Goal: Information Seeking & Learning: Learn about a topic

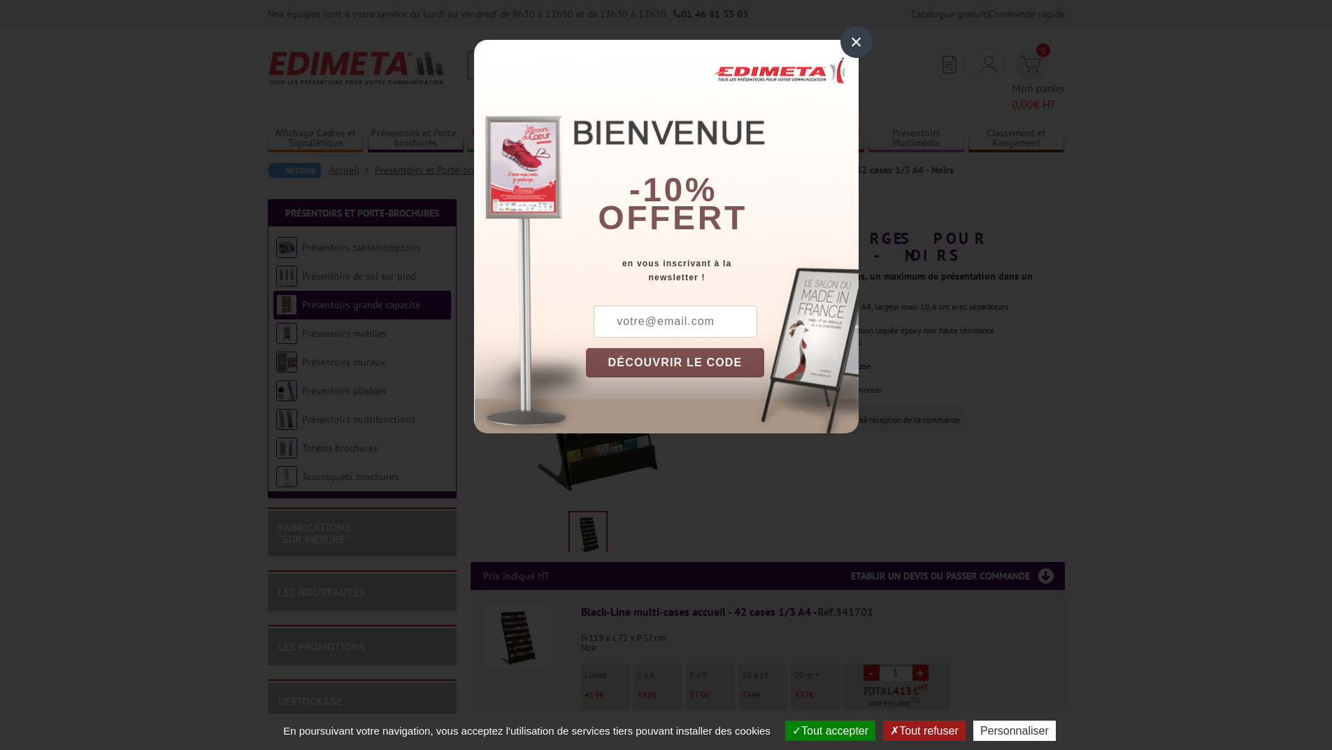
drag, startPoint x: 854, startPoint y: 41, endPoint x: 815, endPoint y: 120, distance: 88.8
click at [855, 41] on div "×" at bounding box center [856, 42] width 32 height 32
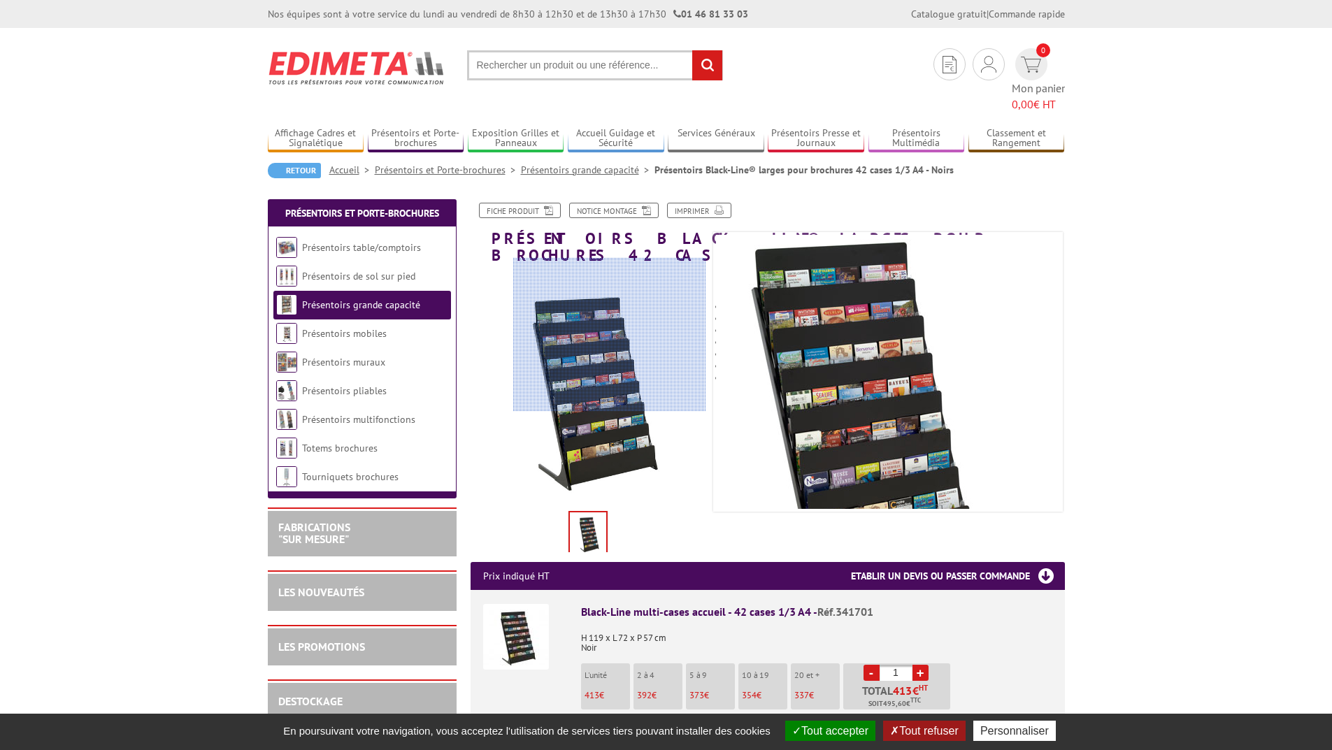
click at [641, 335] on div at bounding box center [609, 335] width 193 height 154
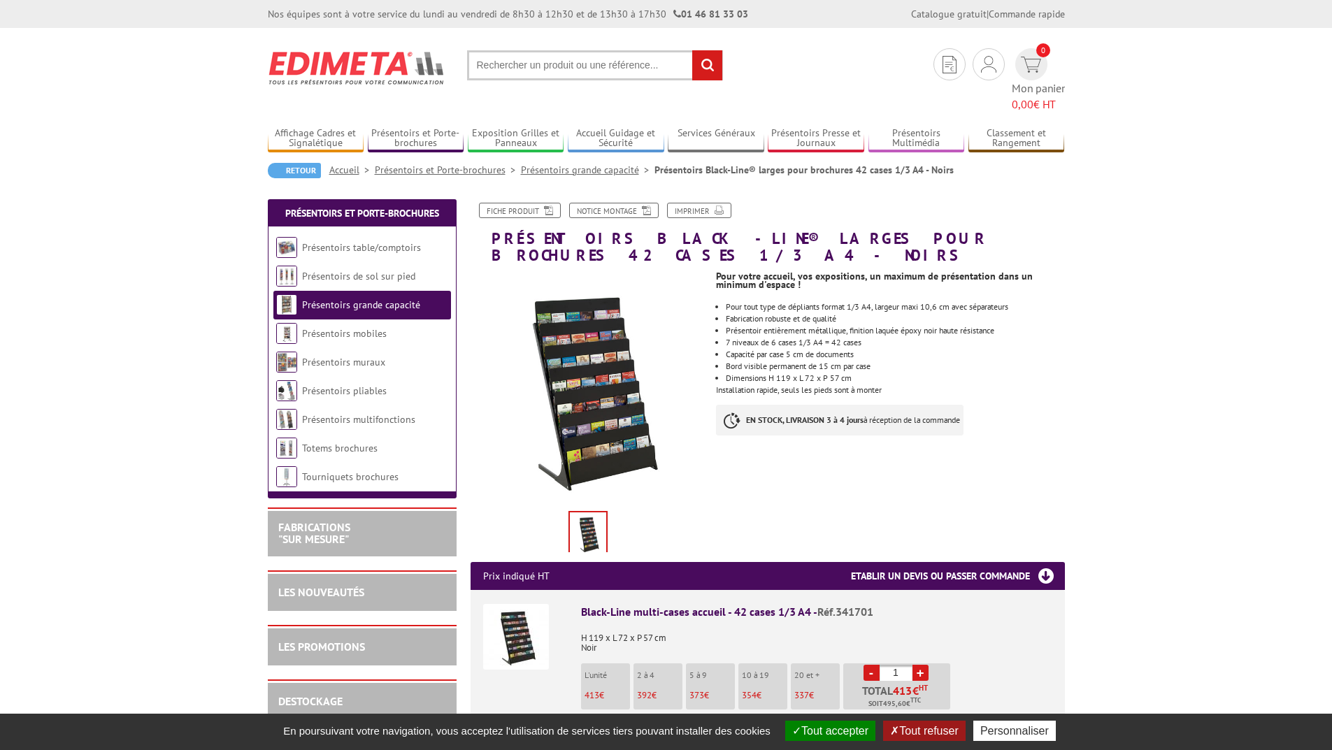
click at [525, 607] on img at bounding box center [516, 637] width 66 height 66
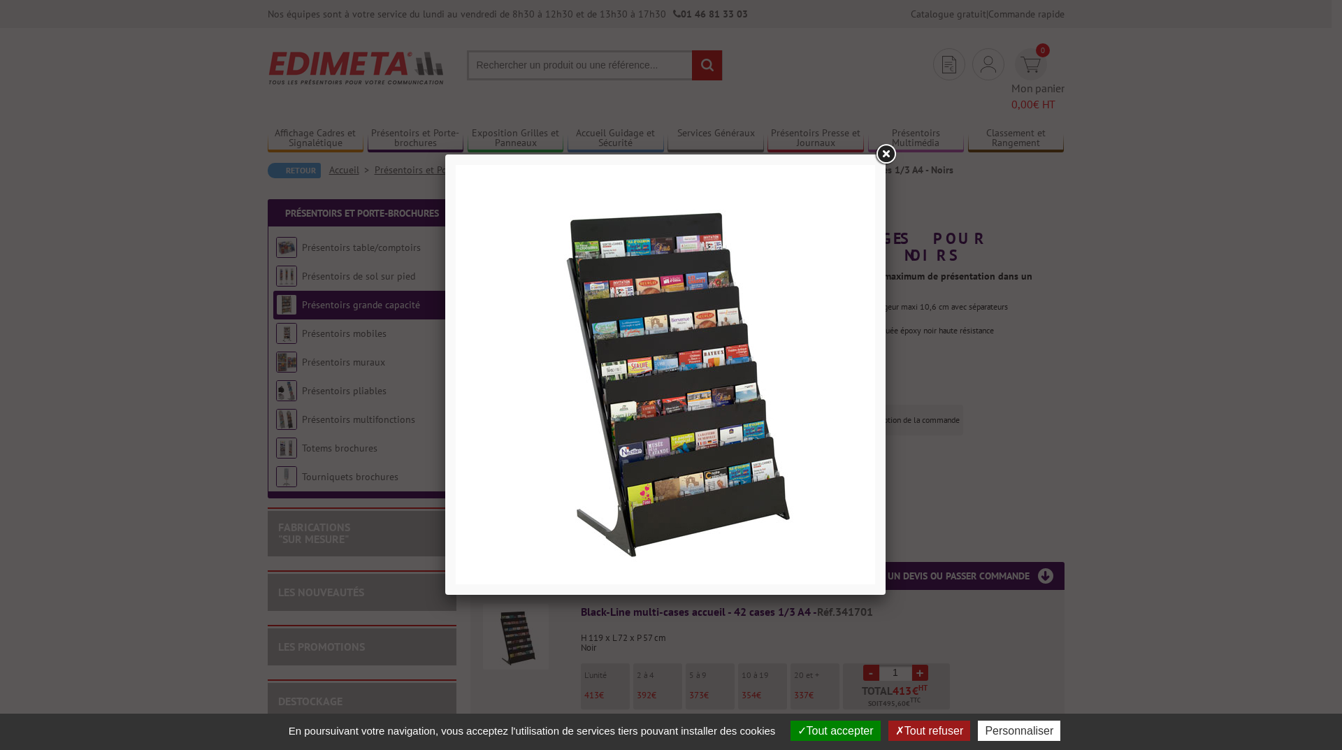
click at [889, 152] on link at bounding box center [885, 154] width 25 height 25
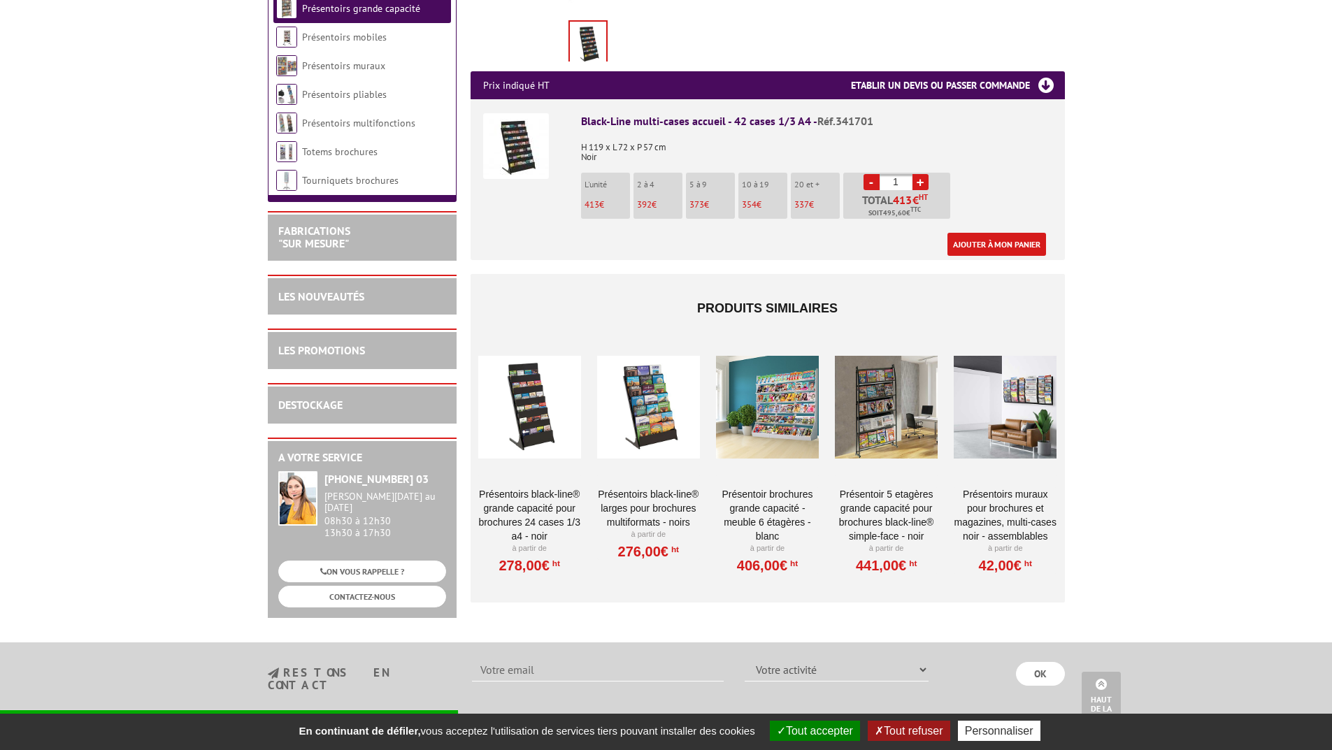
scroll to position [489, 0]
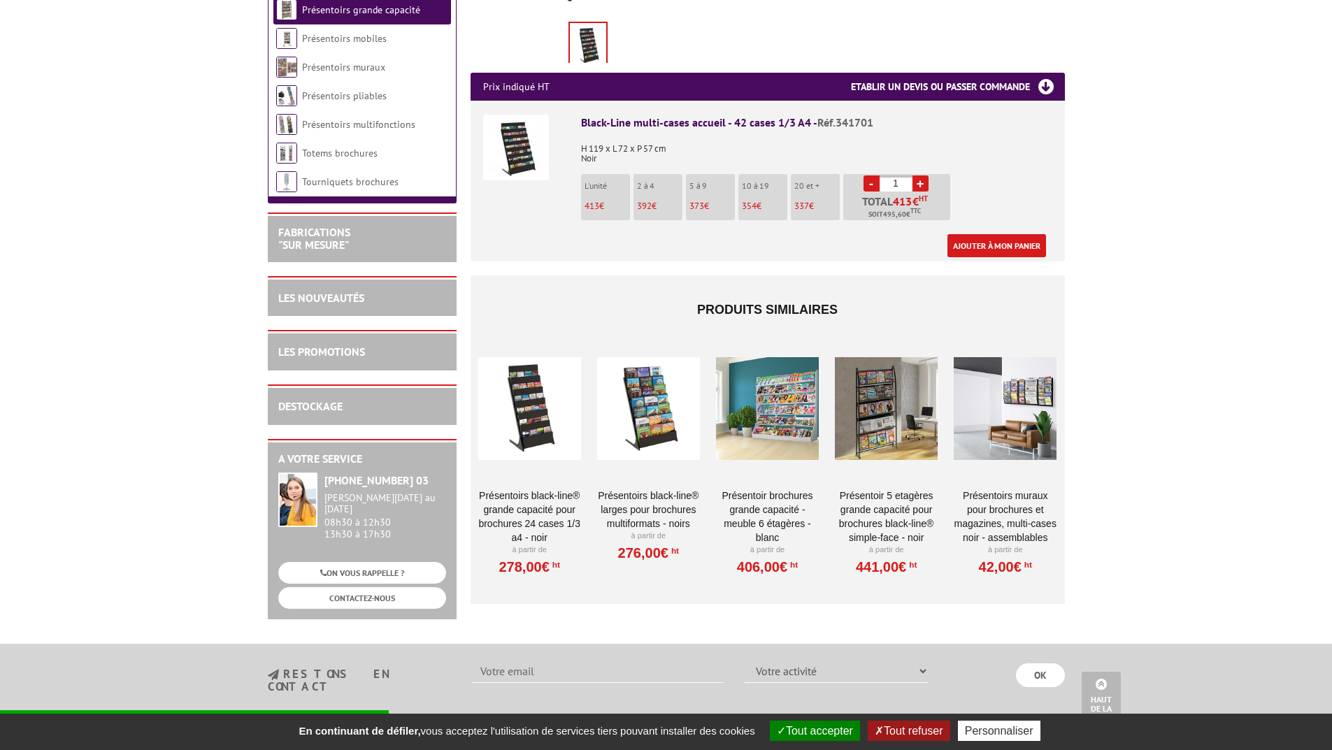
click at [775, 370] on div at bounding box center [767, 408] width 103 height 140
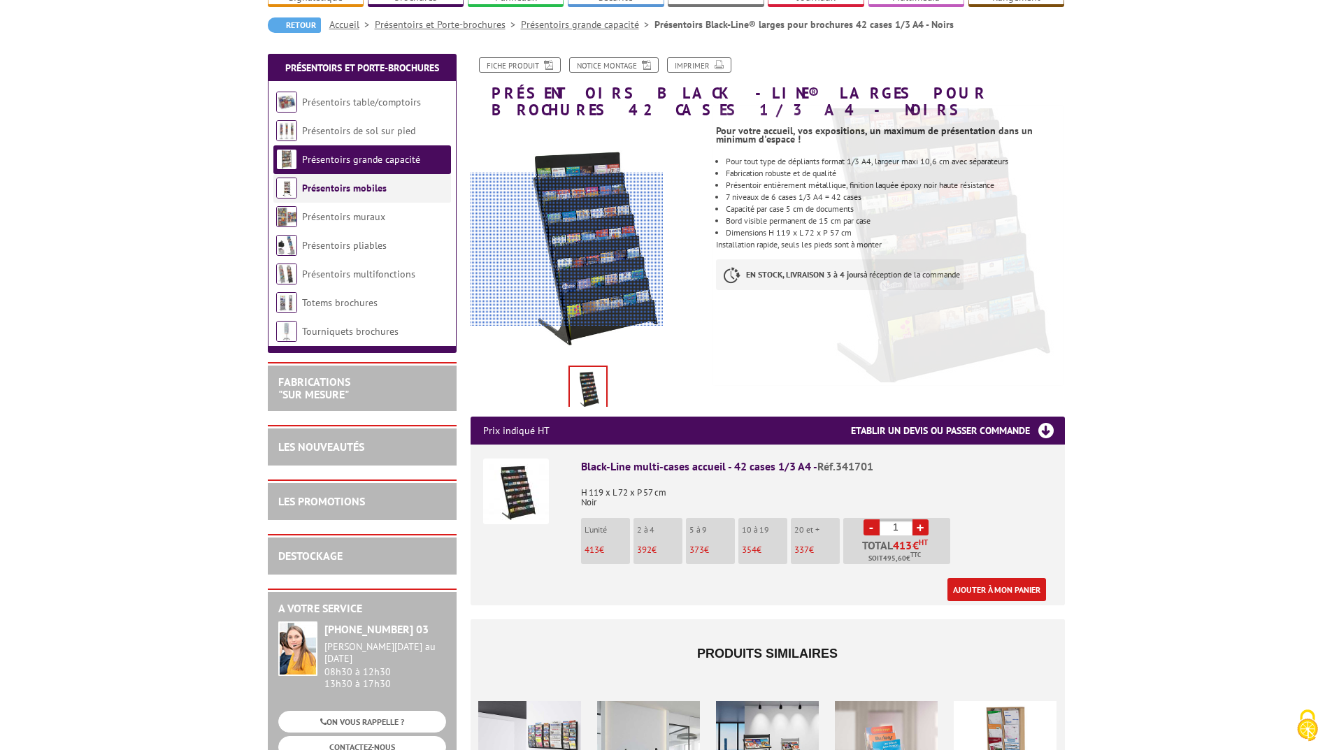
scroll to position [124, 0]
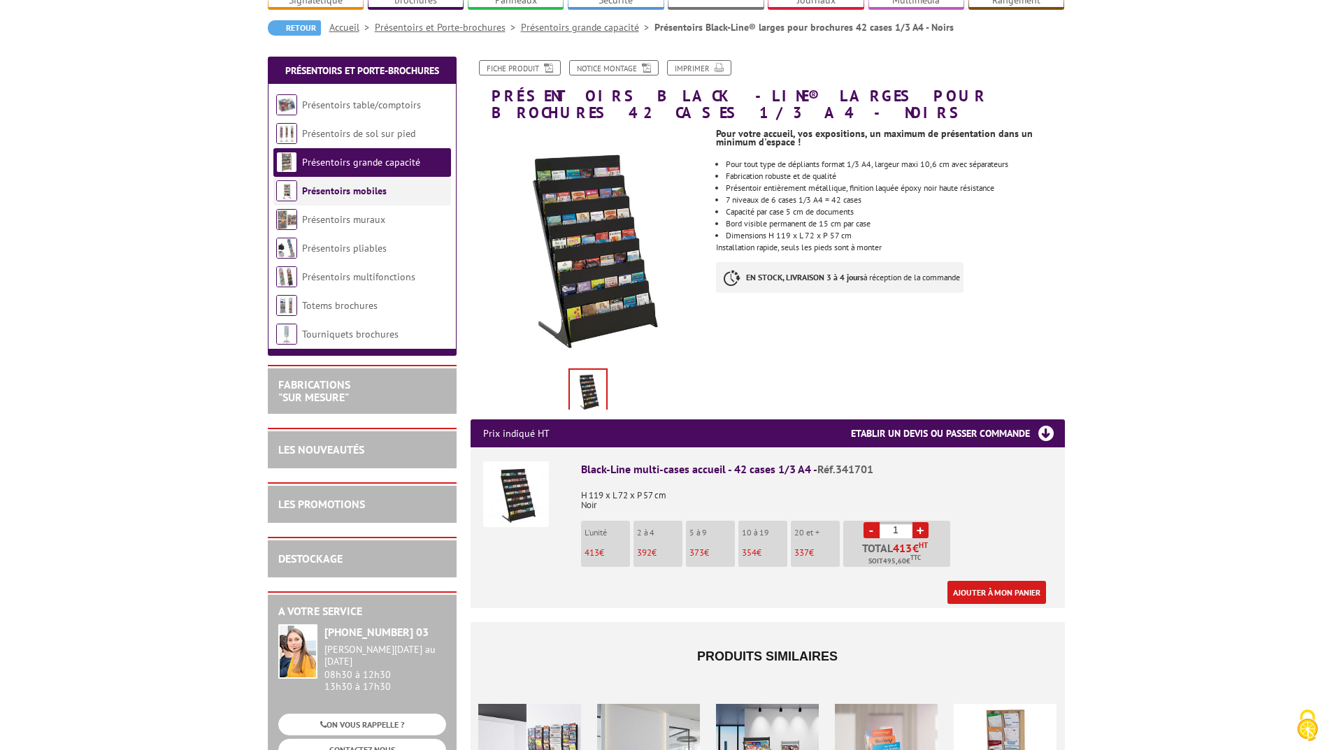
click at [357, 192] on link "Présentoirs mobiles" at bounding box center [344, 191] width 85 height 13
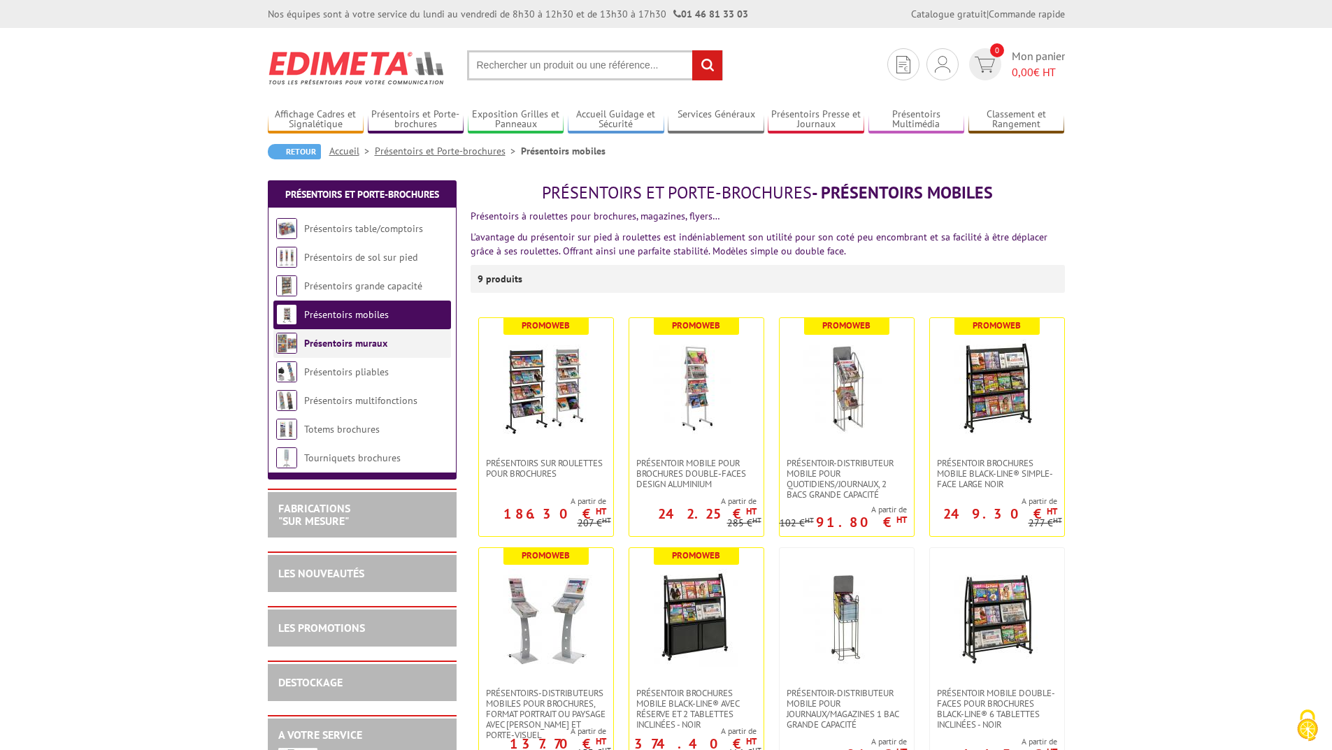
click at [346, 343] on link "Présentoirs muraux" at bounding box center [345, 343] width 83 height 13
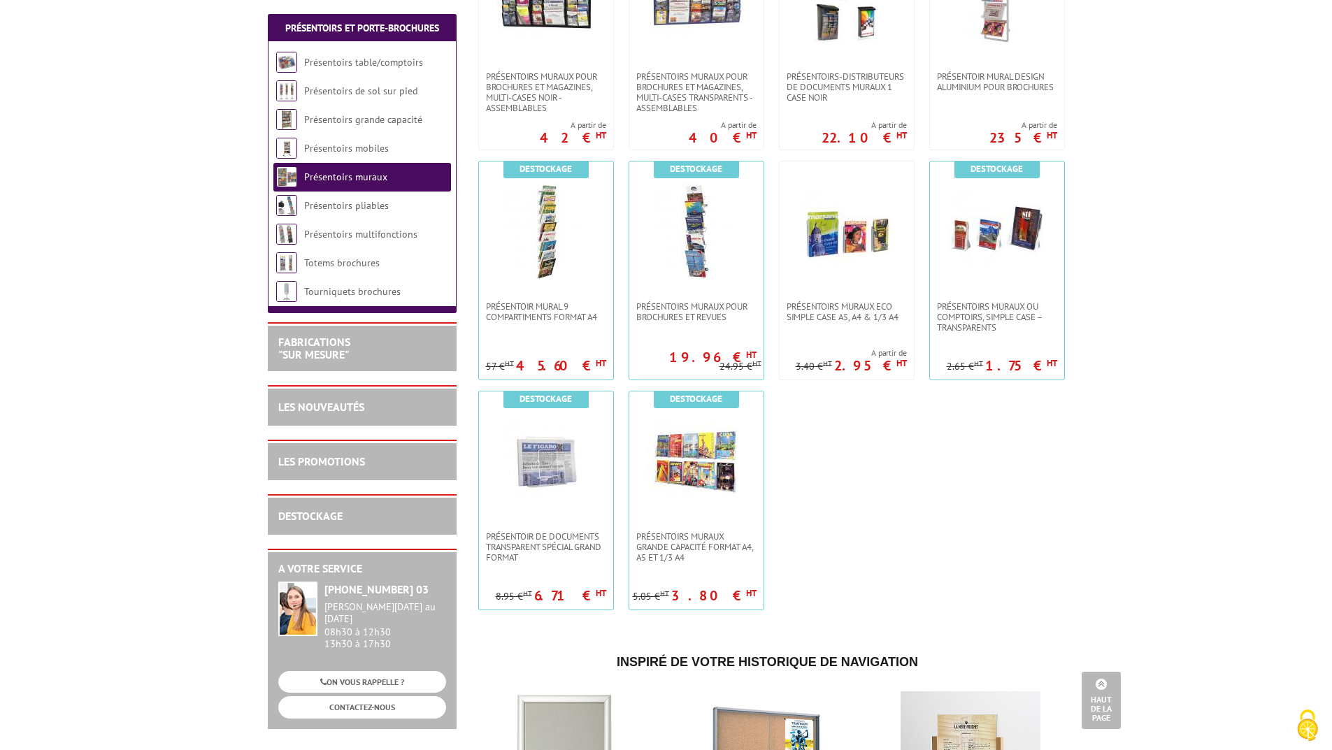
scroll to position [559, 0]
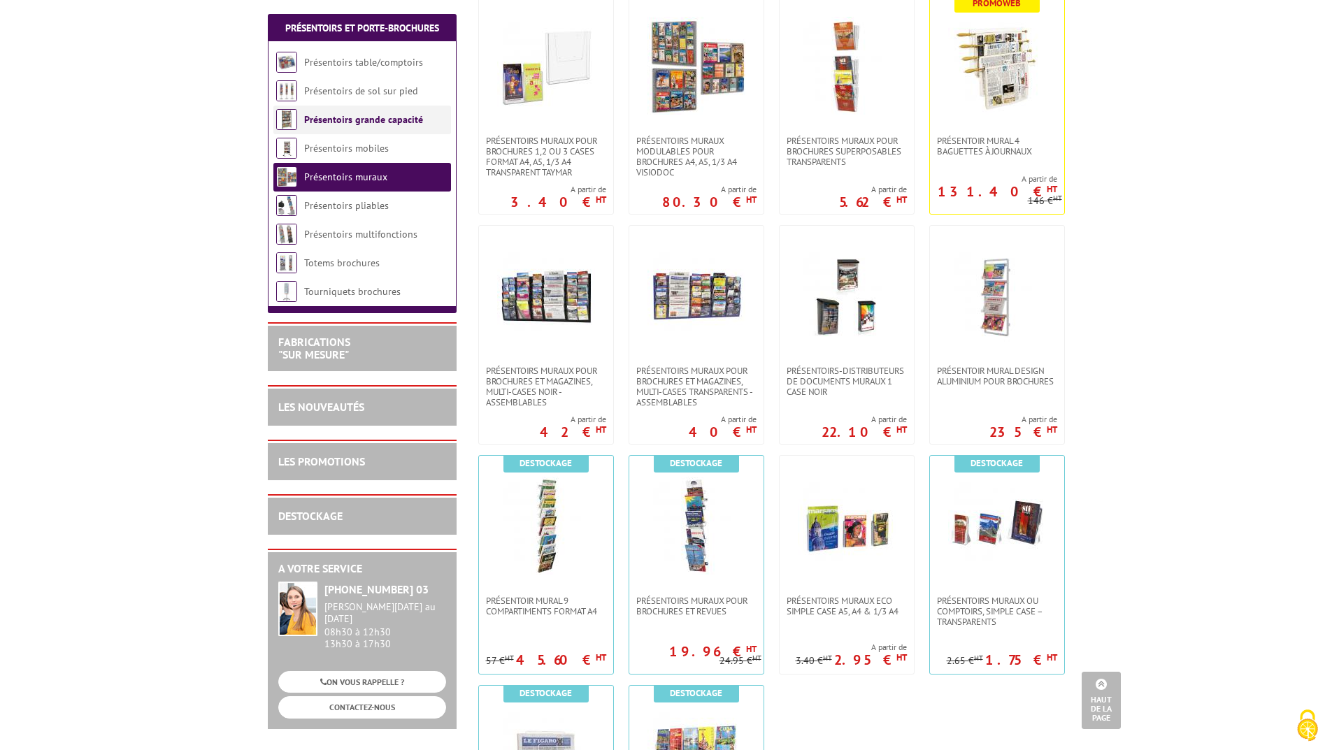
click at [366, 122] on link "Présentoirs grande capacité" at bounding box center [363, 119] width 119 height 13
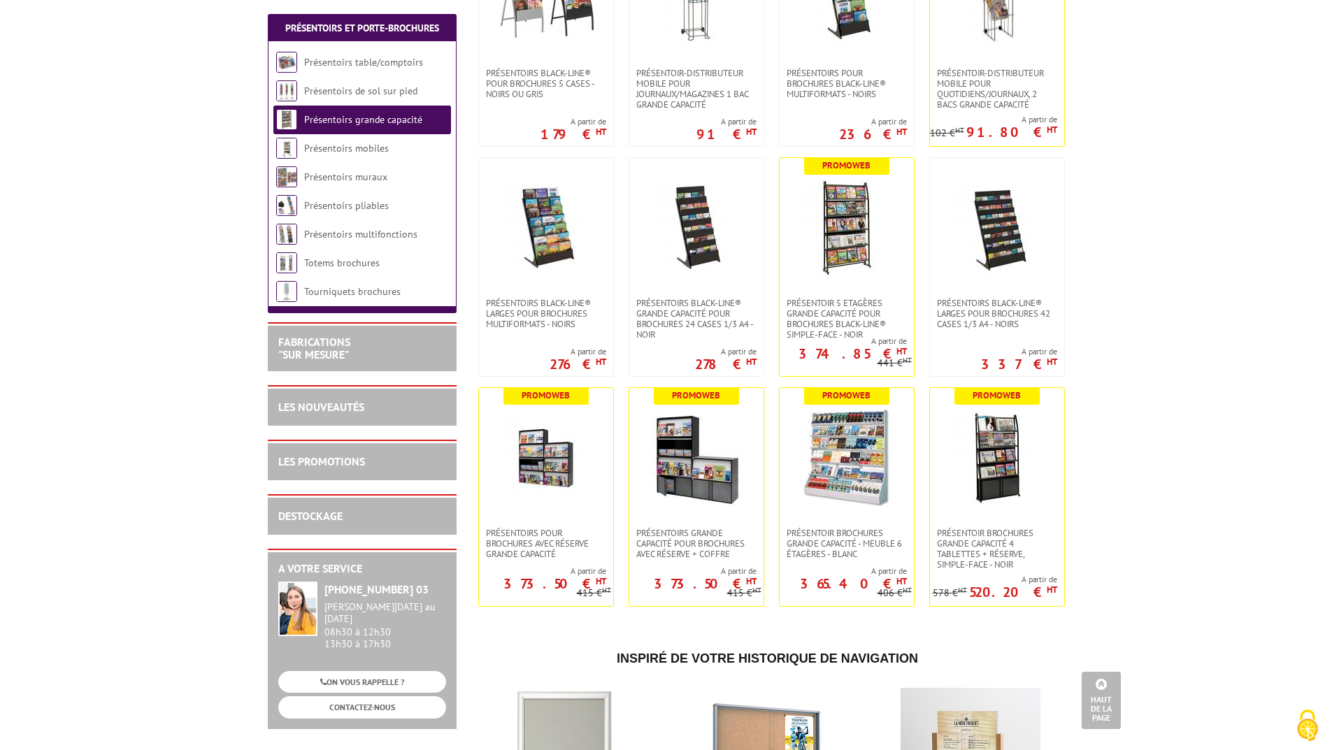
scroll to position [419, 0]
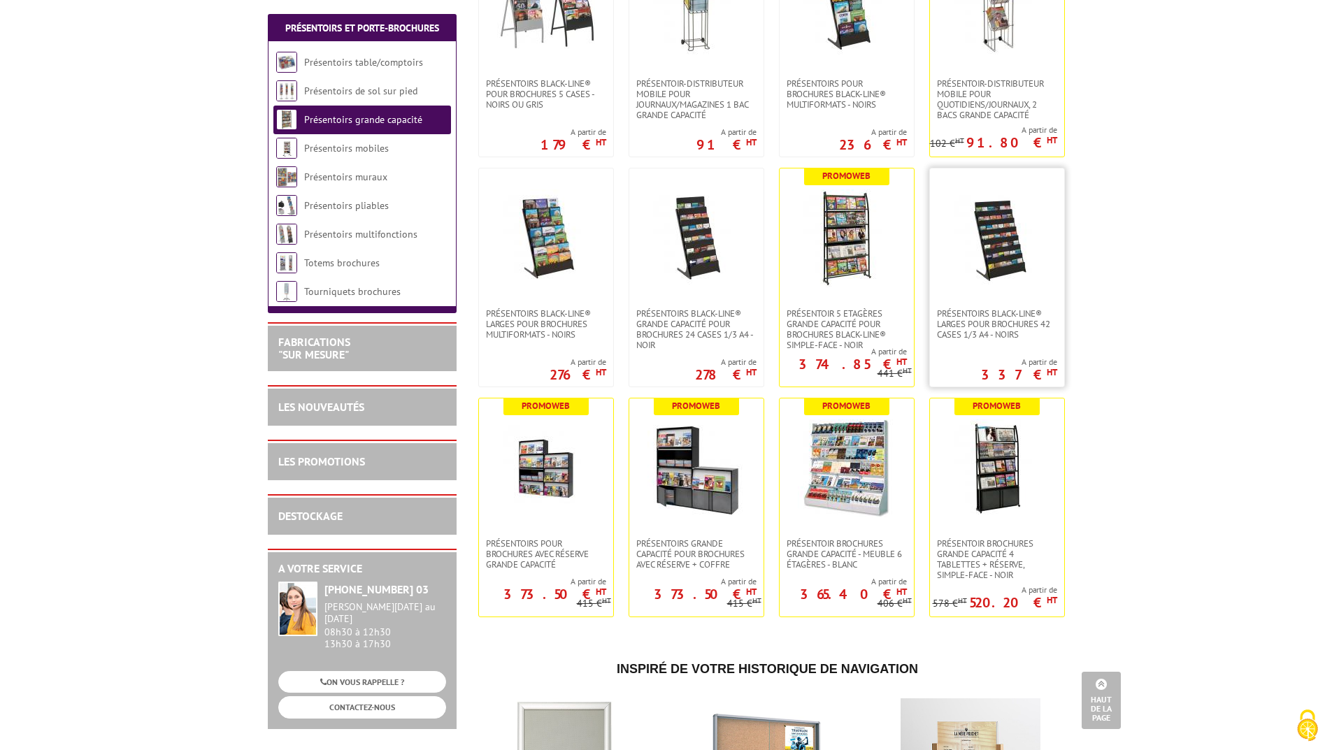
click at [989, 241] on img at bounding box center [997, 238] width 98 height 98
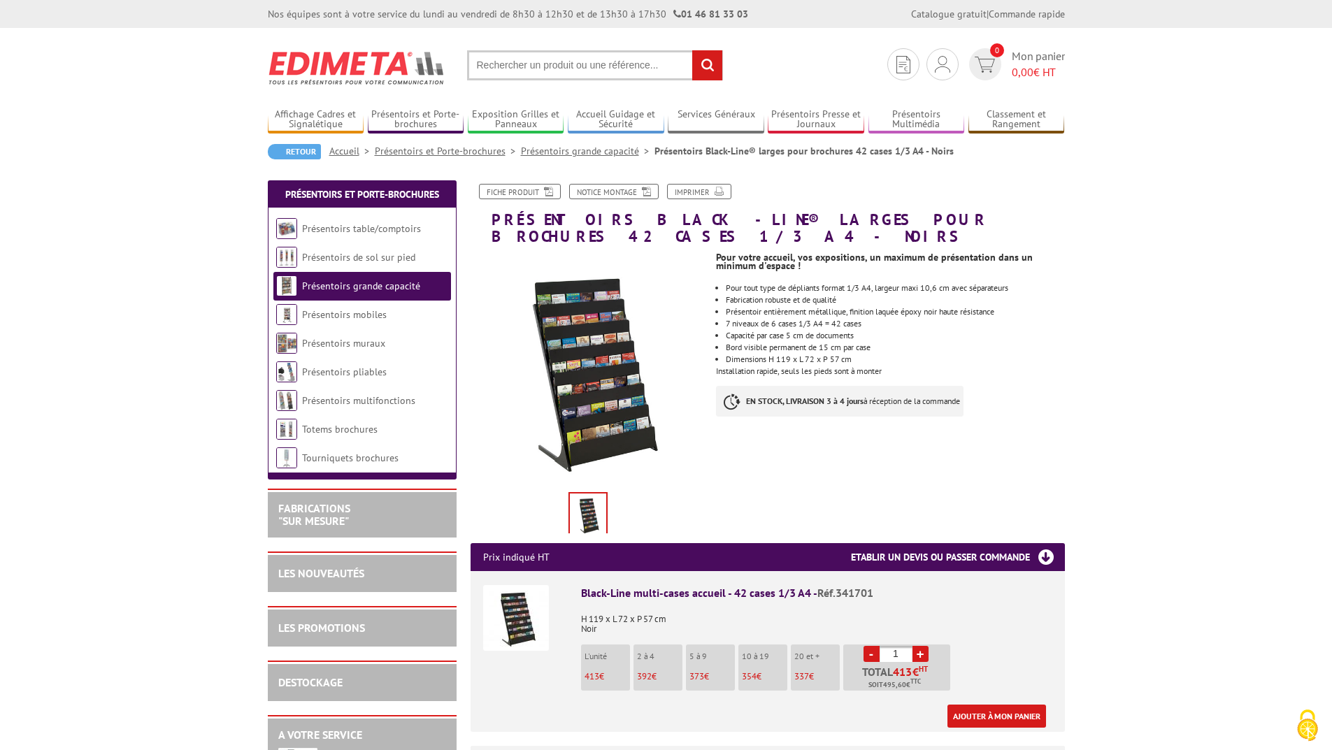
click at [505, 601] on img at bounding box center [516, 618] width 66 height 66
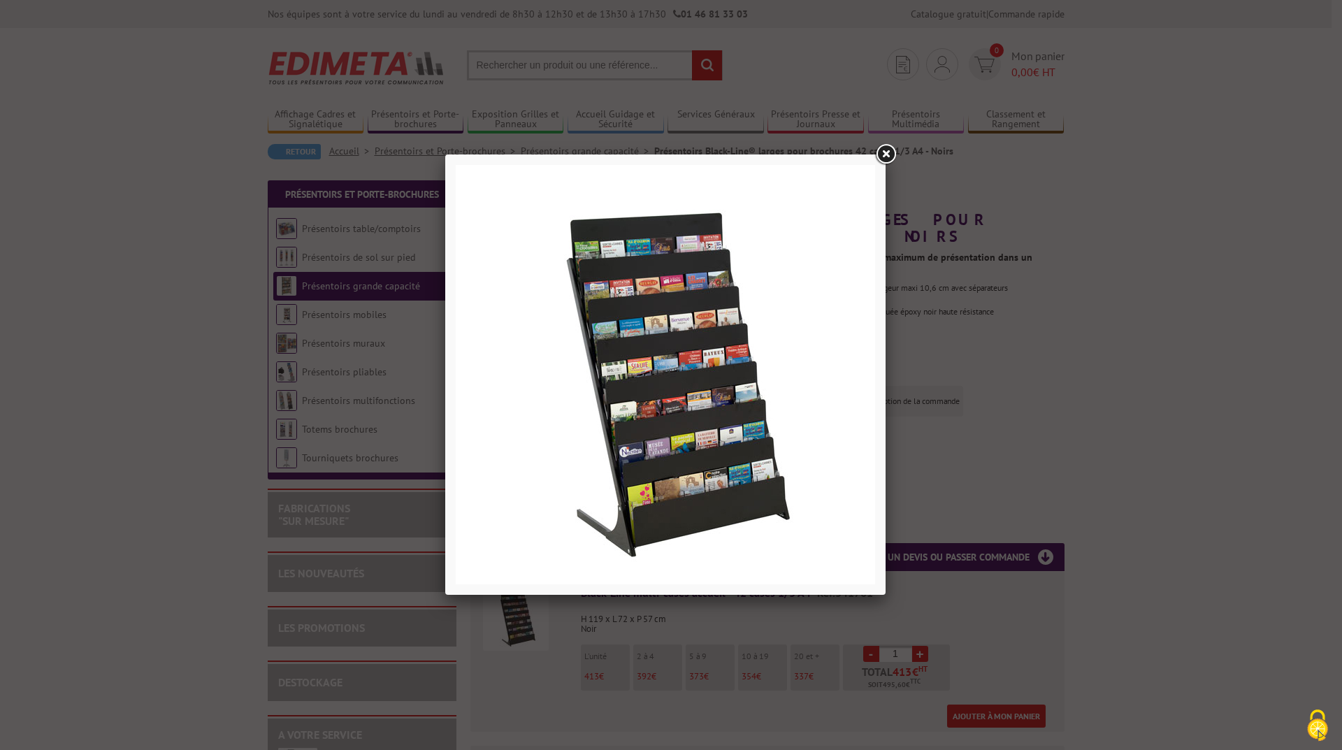
click at [886, 154] on link at bounding box center [885, 154] width 25 height 25
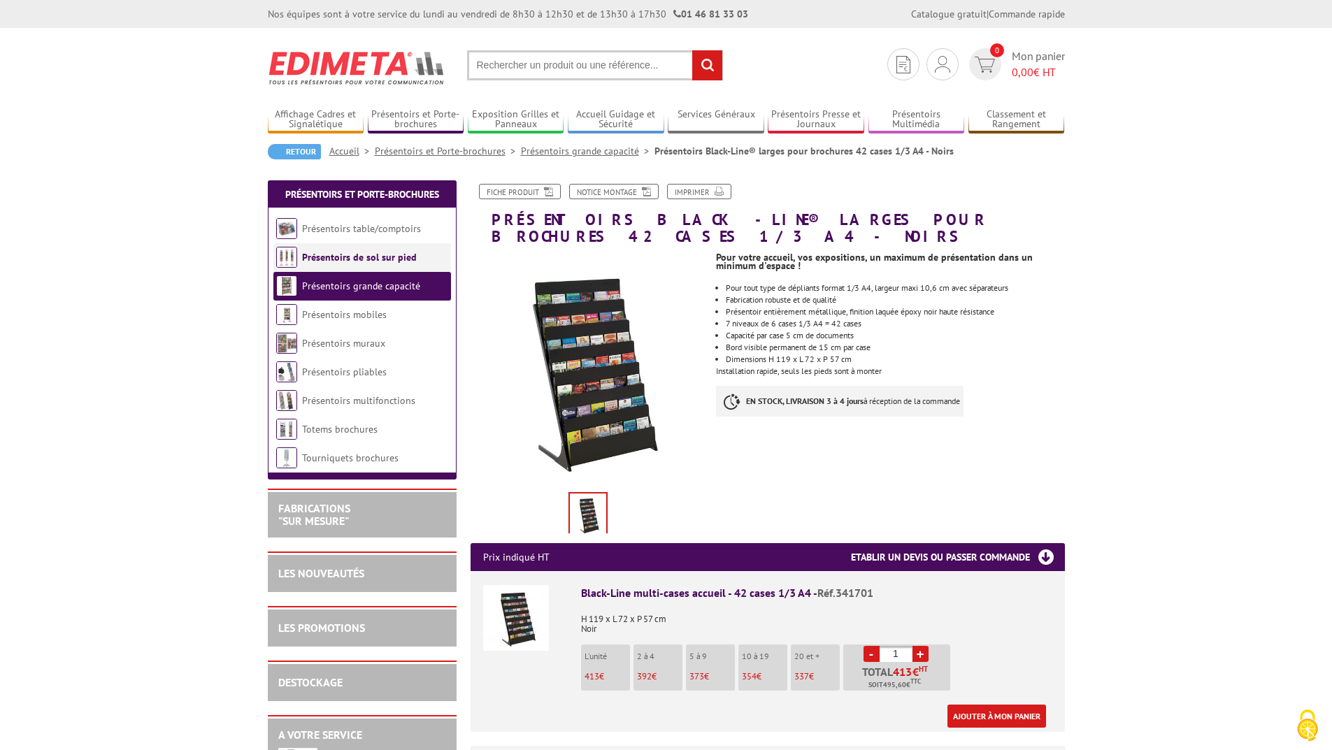
click at [375, 257] on link "Présentoirs de sol sur pied" at bounding box center [359, 257] width 115 height 13
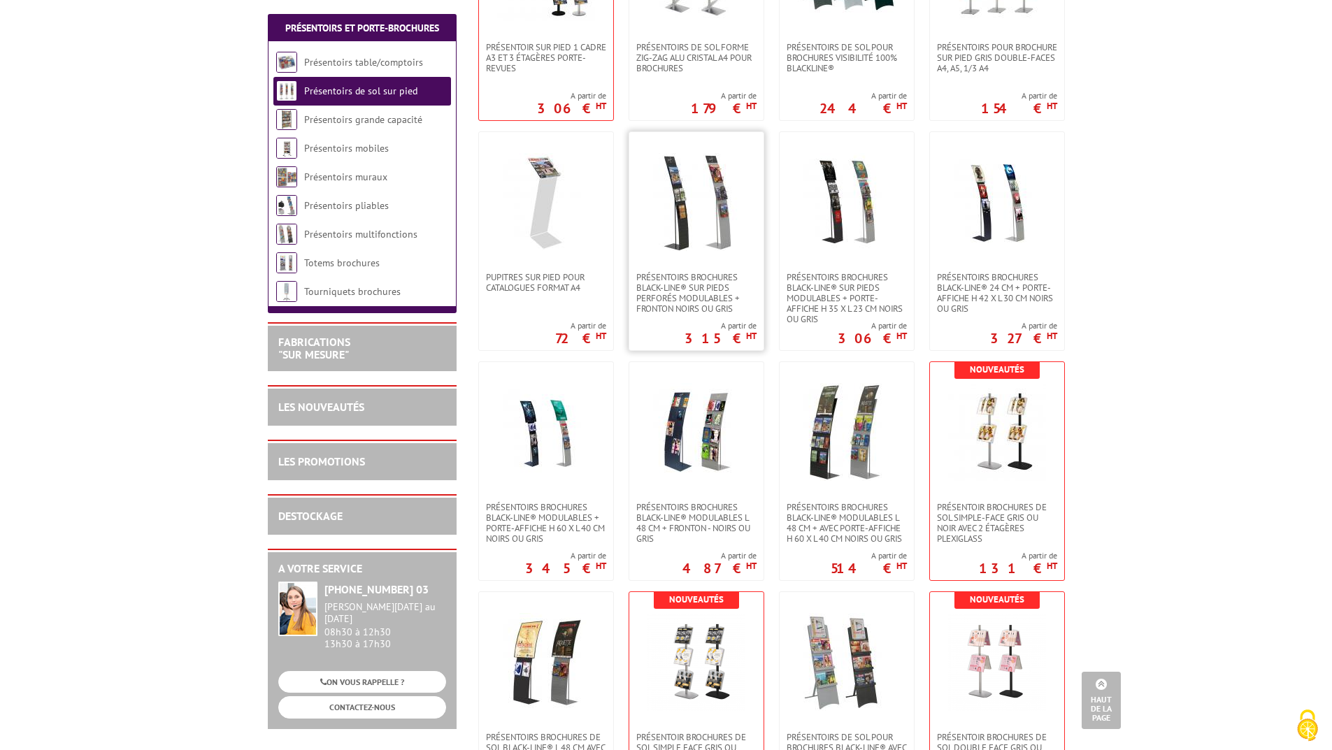
scroll to position [1318, 0]
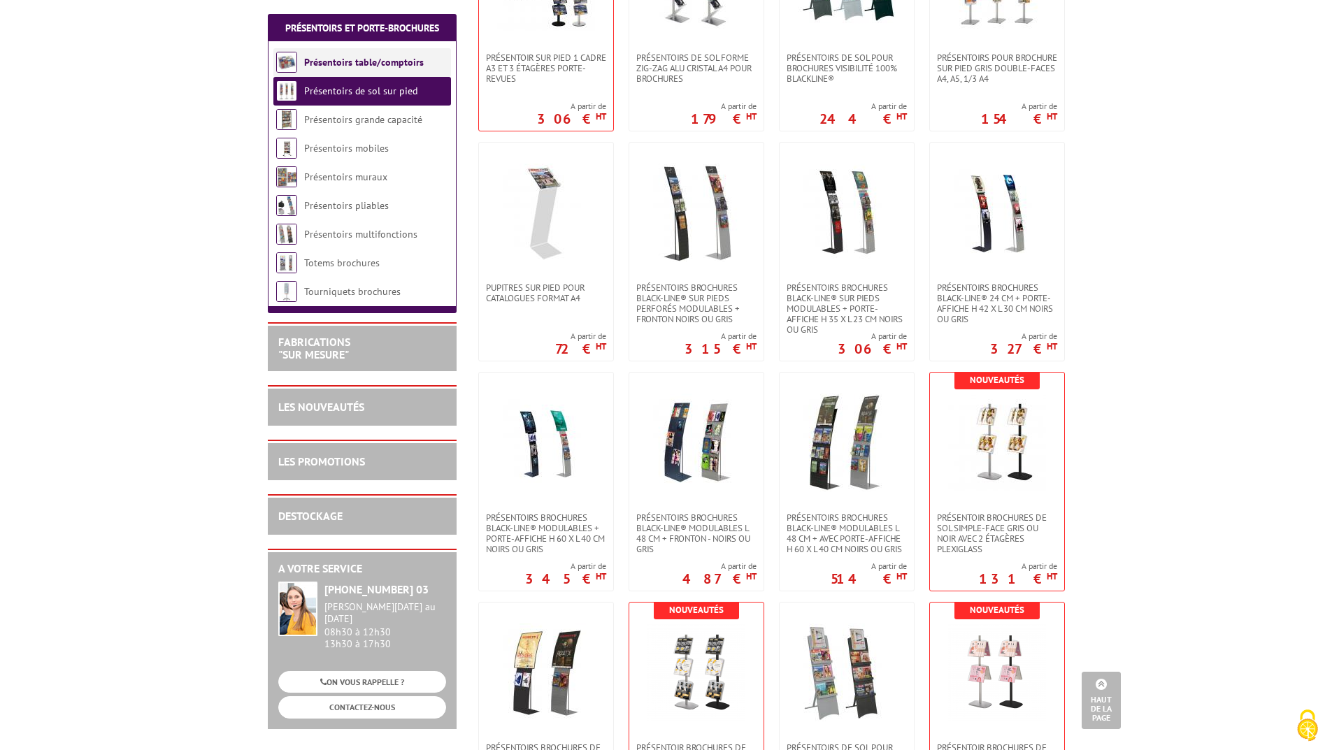
click at [324, 62] on link "Présentoirs table/comptoirs" at bounding box center [364, 62] width 120 height 13
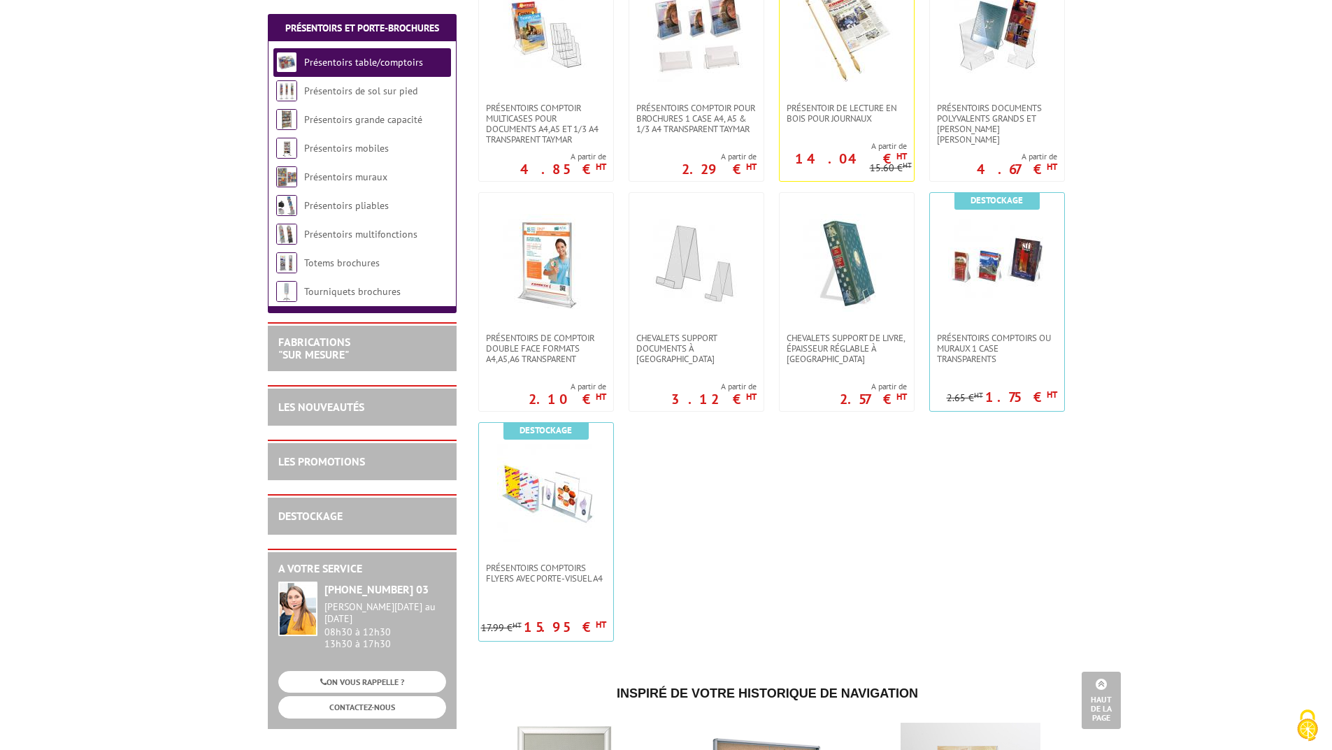
scroll to position [350, 0]
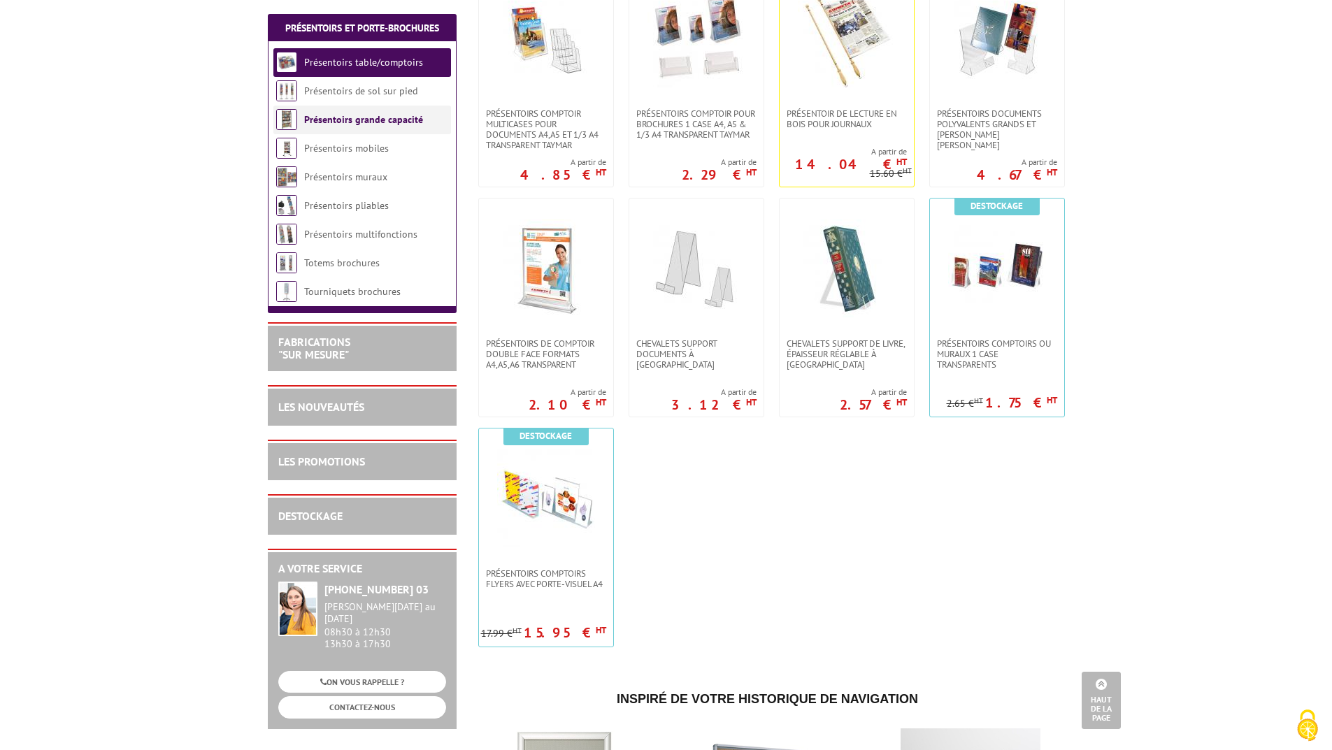
click at [375, 124] on link "Présentoirs grande capacité" at bounding box center [363, 119] width 119 height 13
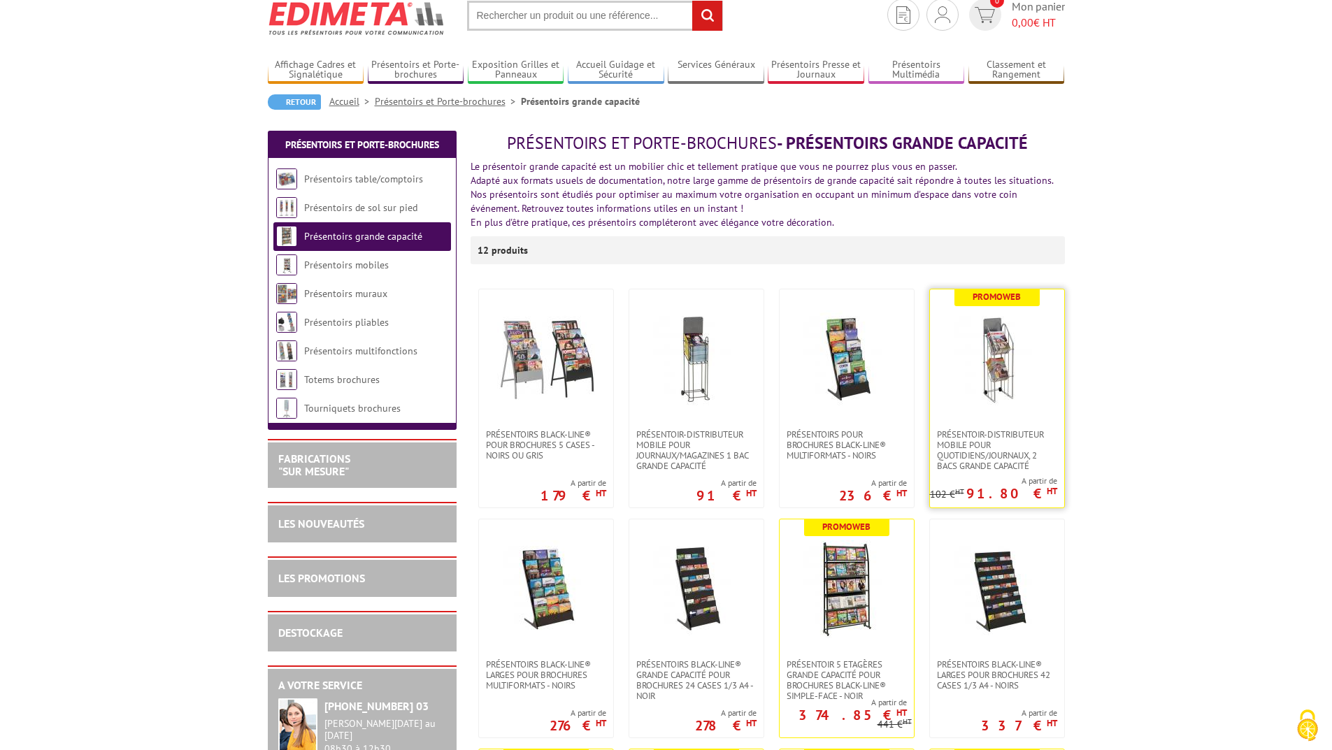
scroll to position [280, 0]
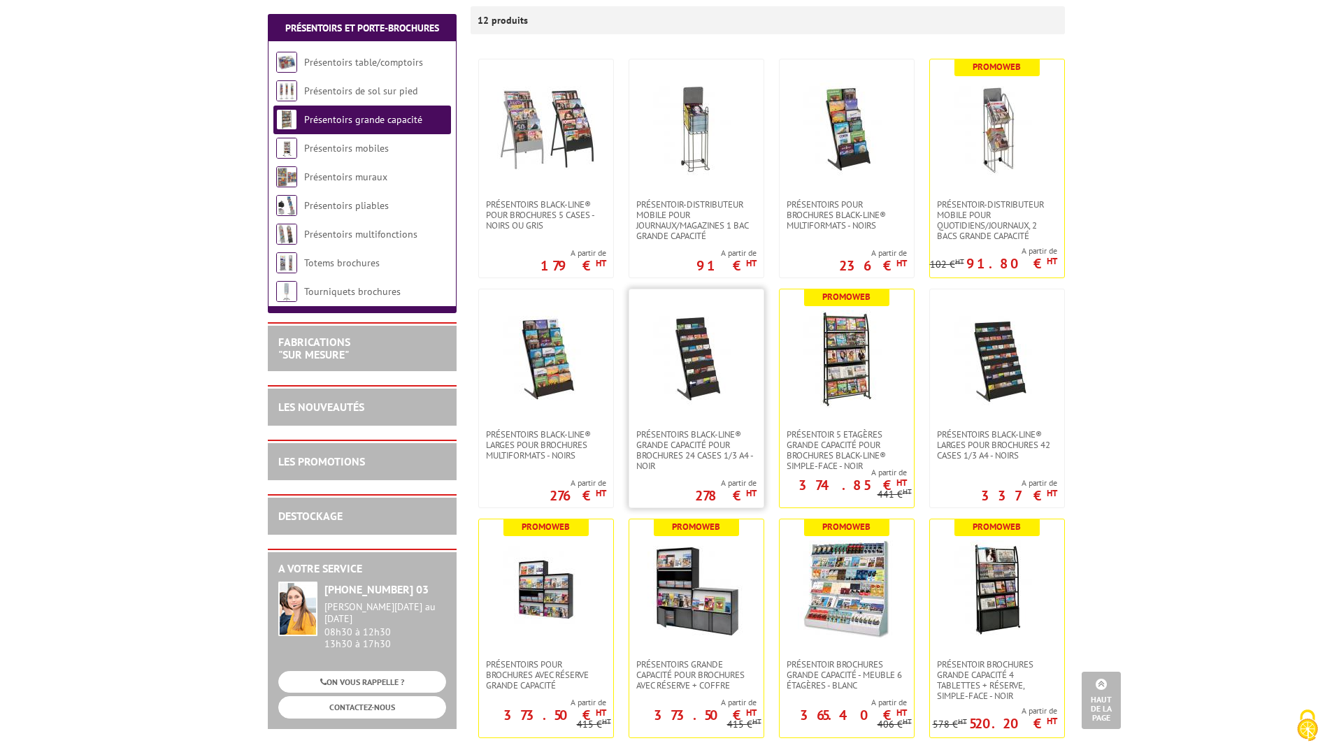
click at [697, 386] on img at bounding box center [696, 359] width 98 height 98
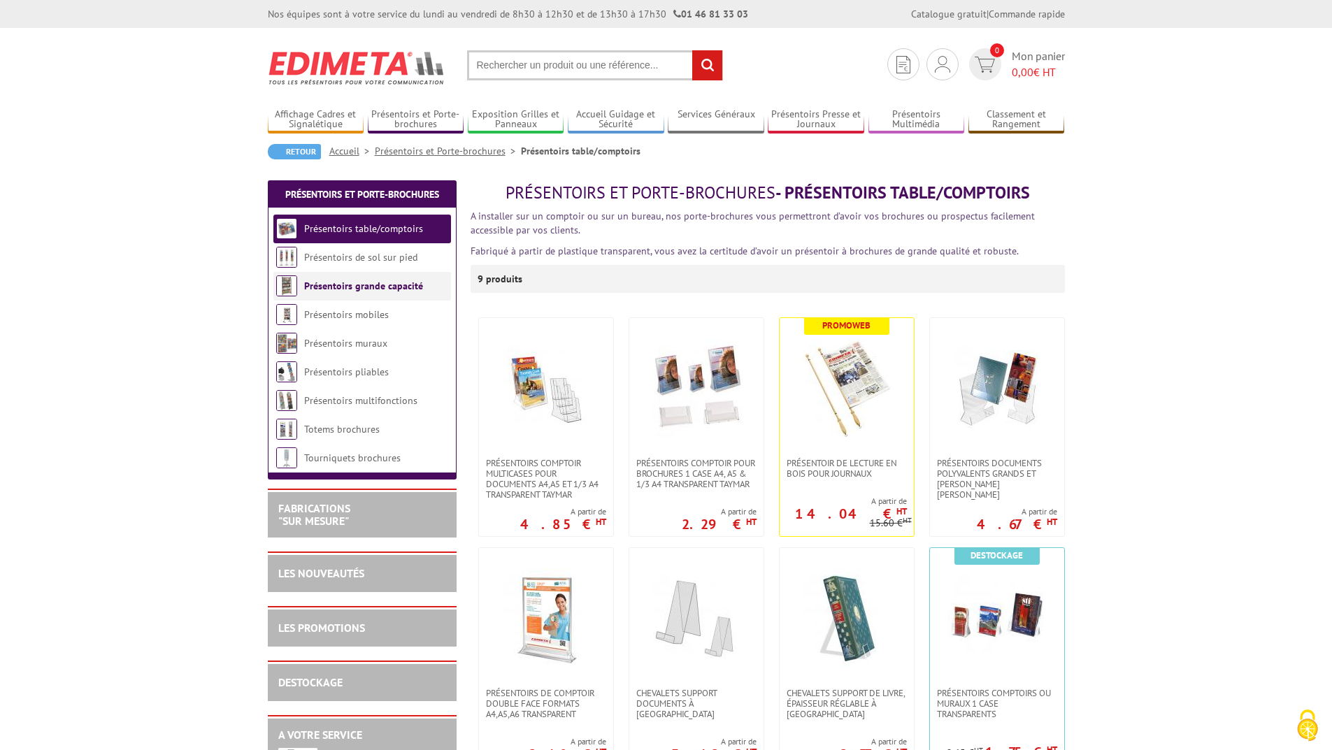
click at [343, 284] on link "Présentoirs grande capacité" at bounding box center [363, 286] width 119 height 13
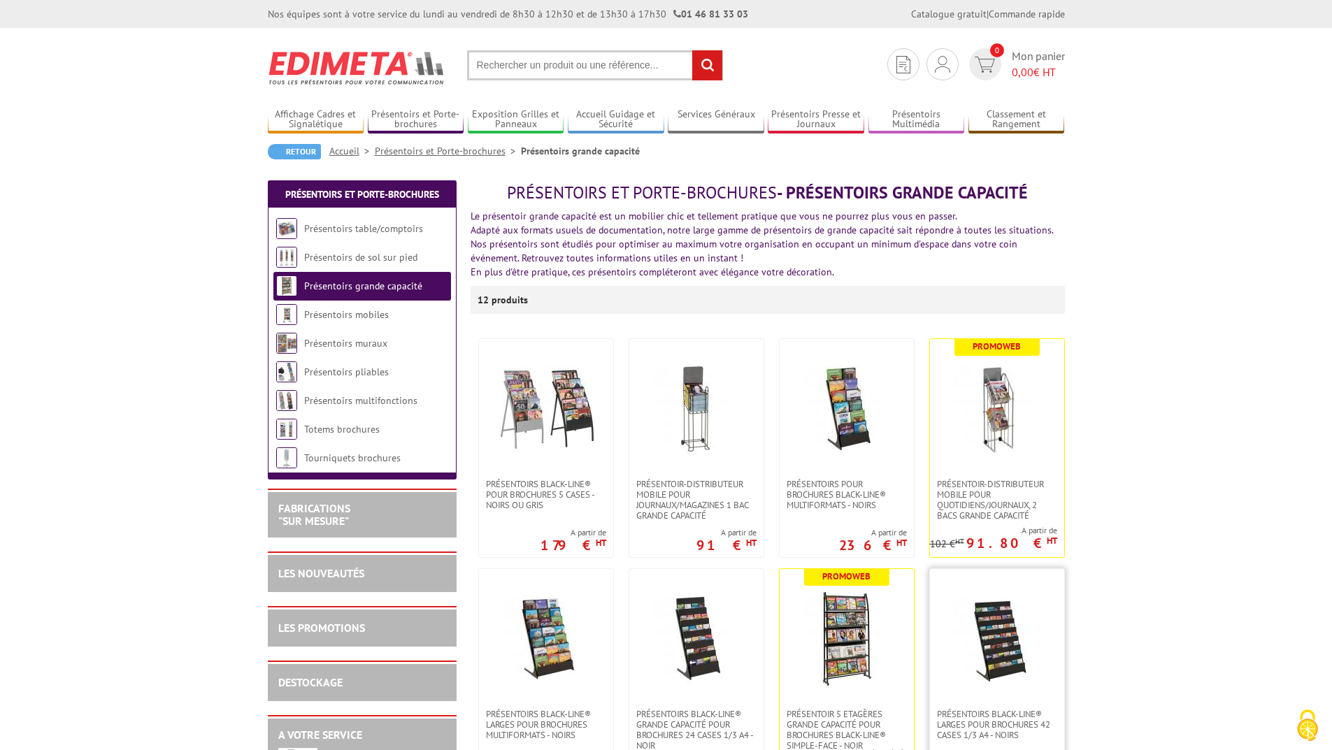
click at [1002, 636] on img at bounding box center [997, 639] width 98 height 98
